Goal: Obtain resource: Download file/media

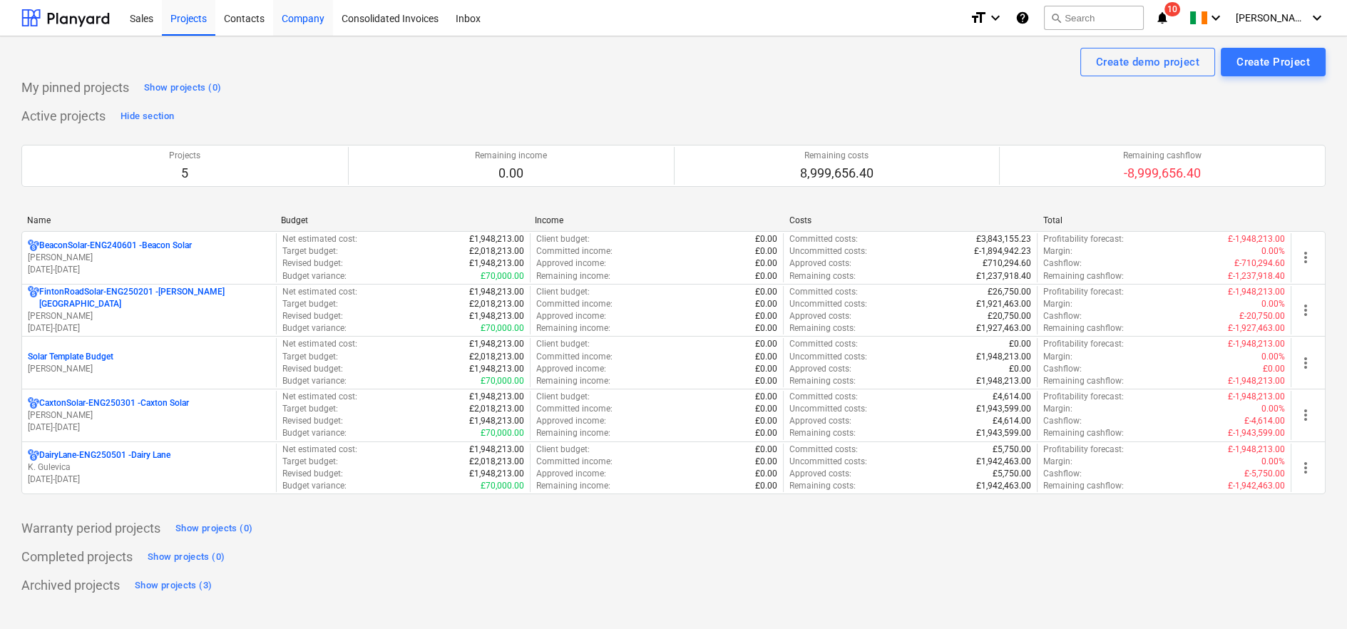
click at [317, 22] on div "Company" at bounding box center [303, 17] width 60 height 36
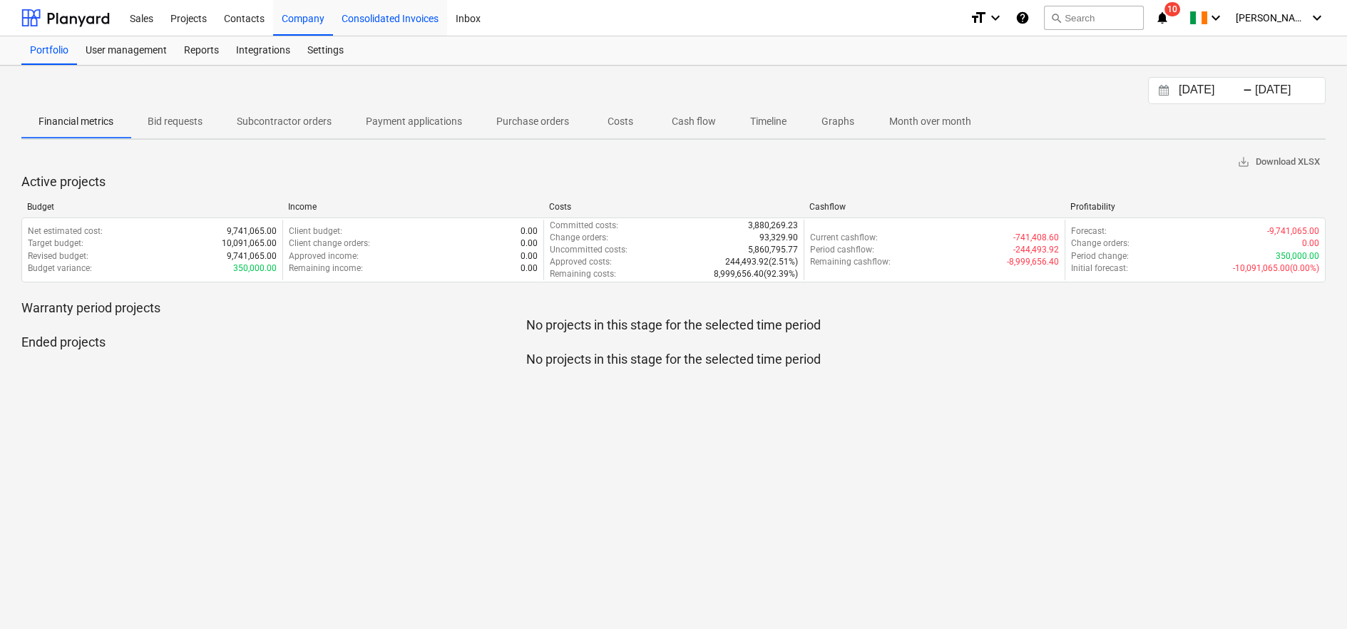
click at [364, 21] on div "Consolidated Invoices" at bounding box center [390, 17] width 114 height 36
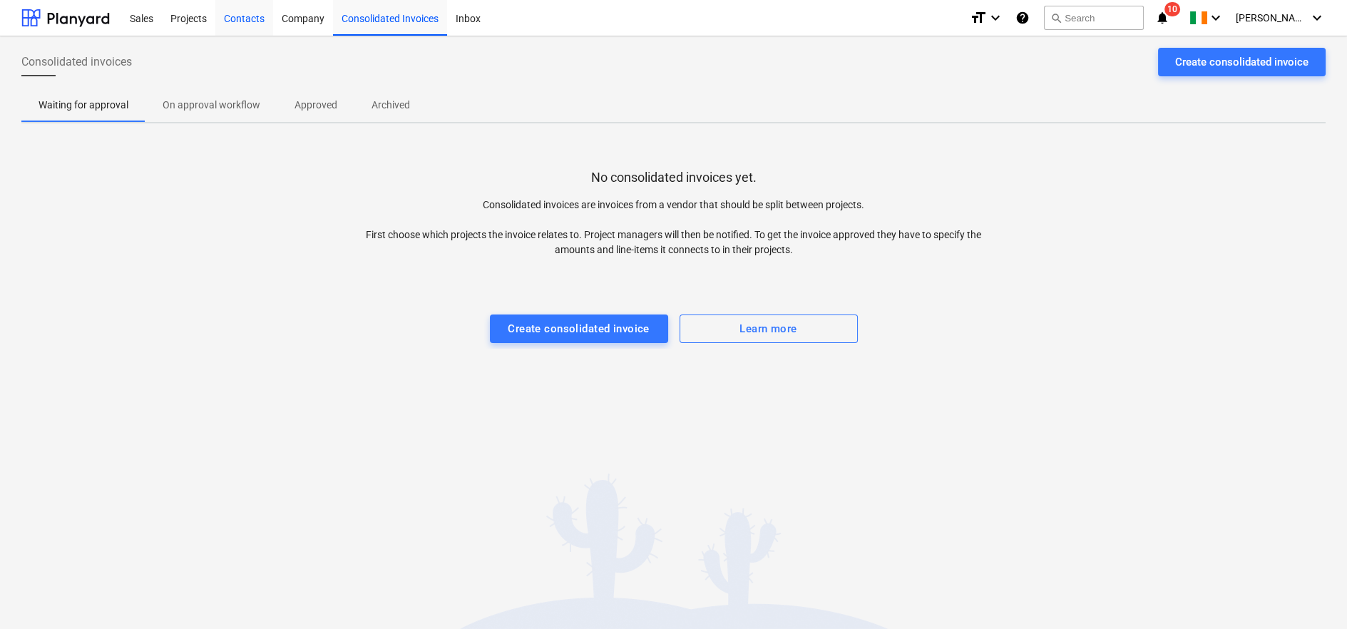
click at [233, 24] on div "Contacts" at bounding box center [244, 17] width 58 height 36
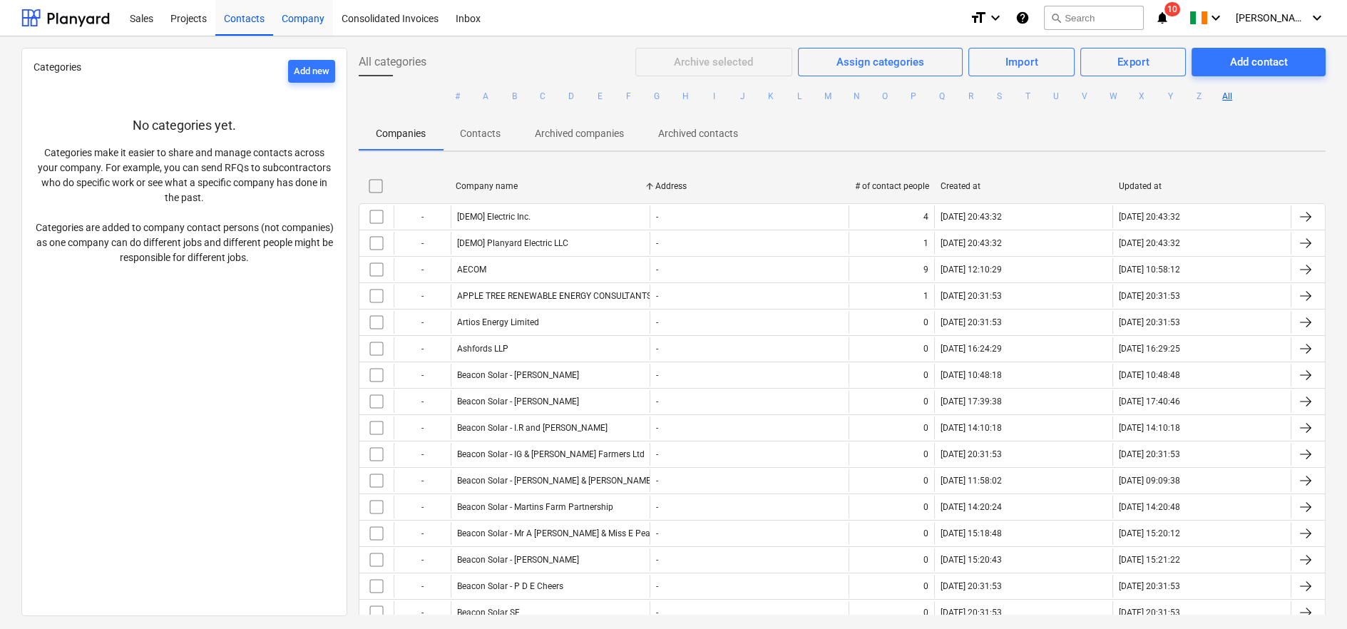
click at [317, 26] on div "Company" at bounding box center [303, 17] width 60 height 36
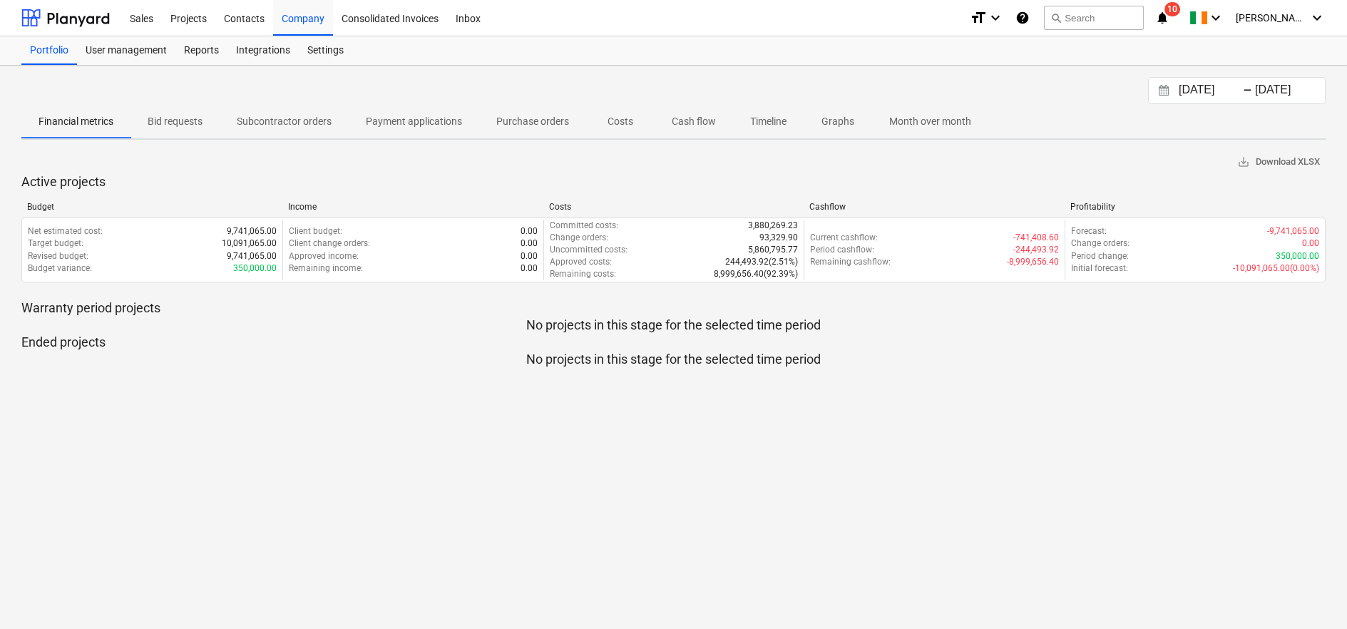
click at [304, 118] on p "Subcontractor orders" at bounding box center [284, 121] width 95 height 15
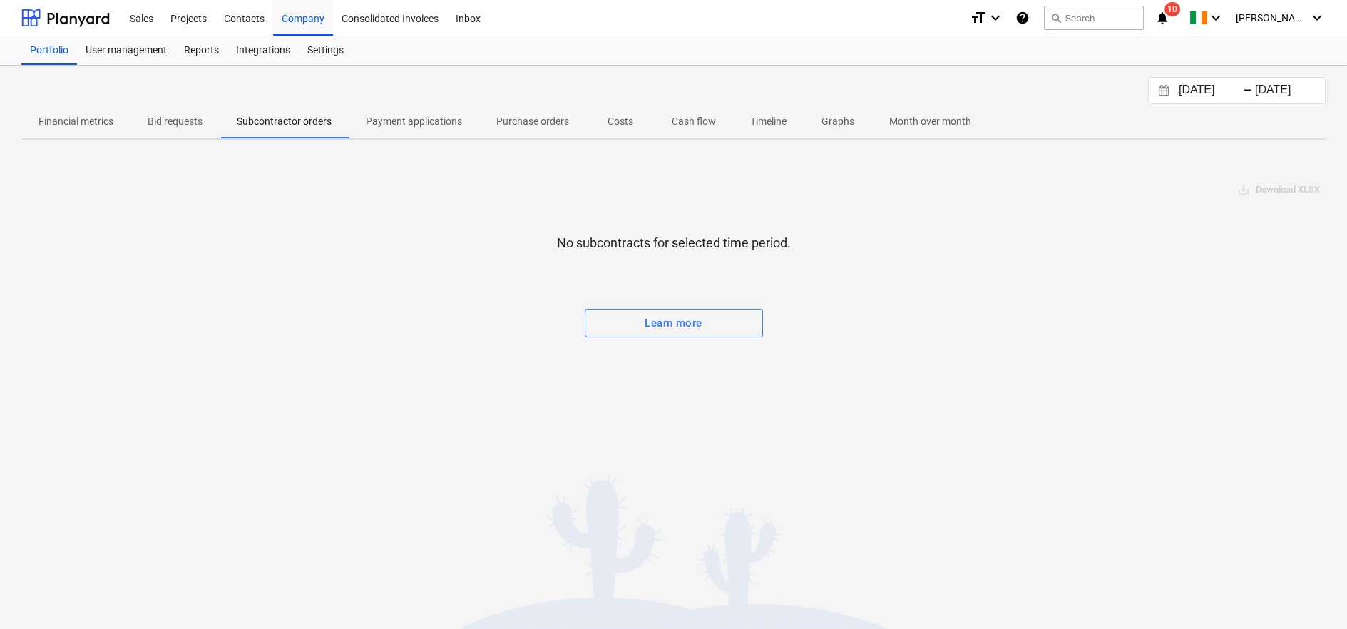
click at [1228, 87] on input "[DATE]" at bounding box center [1212, 91] width 73 height 20
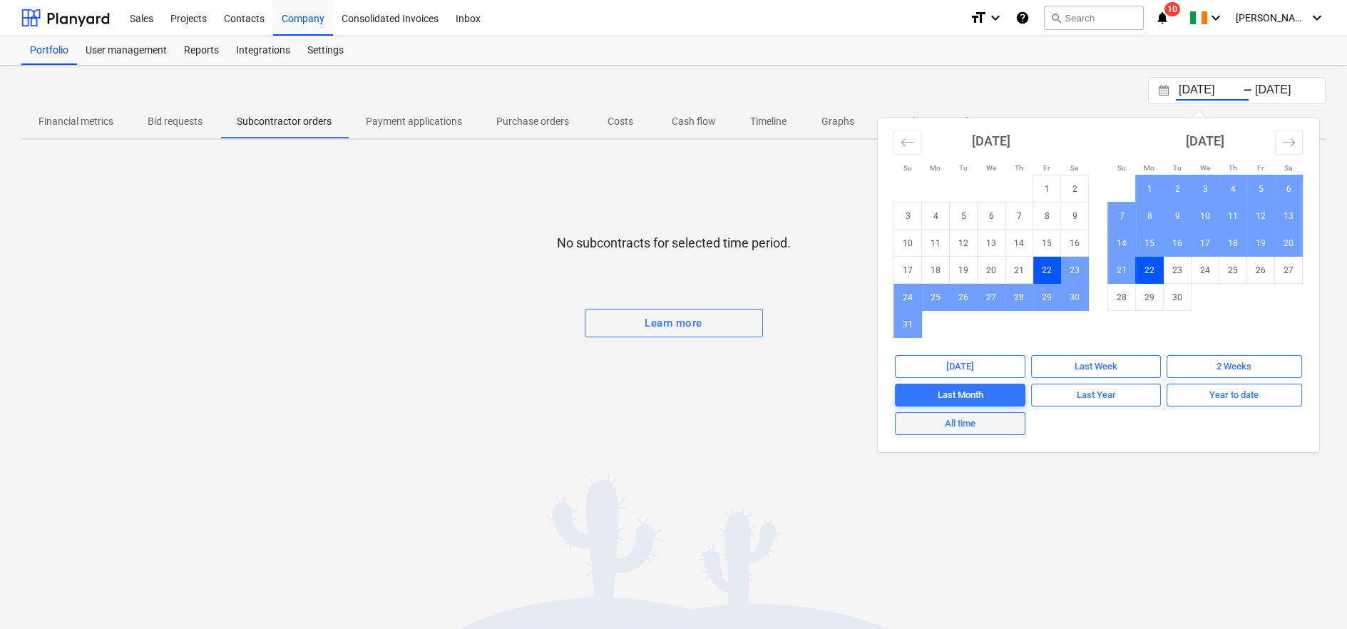
click at [975, 421] on div "All time" at bounding box center [960, 424] width 31 height 16
type input "[DATE]"
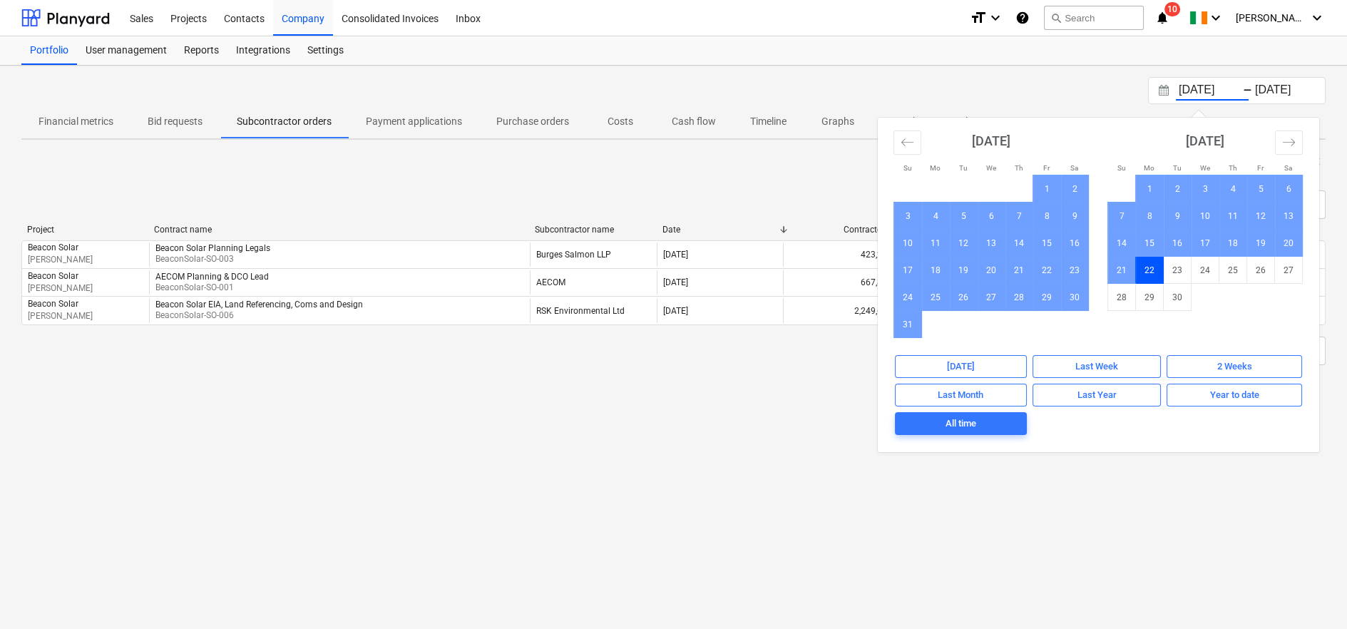
click at [729, 429] on div "[DATE] Press the down arrow key to interact with the calendar and select a date…" at bounding box center [673, 347] width 1347 height 563
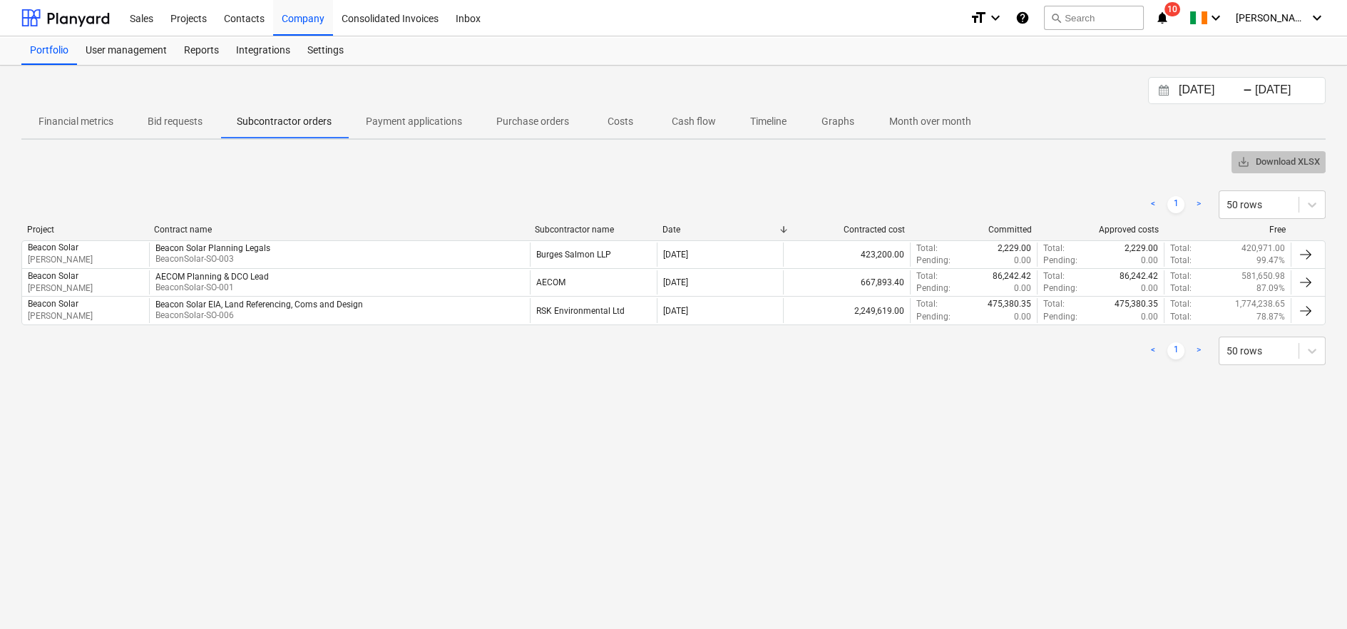
click at [1282, 160] on span "save_alt Download XLSX" at bounding box center [1278, 162] width 83 height 16
